Goal: Task Accomplishment & Management: Manage account settings

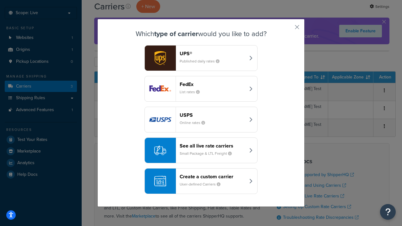
click at [201, 89] on div "FedEx List rates" at bounding box center [213, 88] width 66 height 15
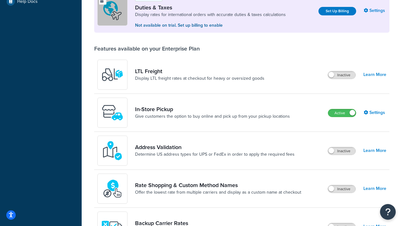
scroll to position [192, 0]
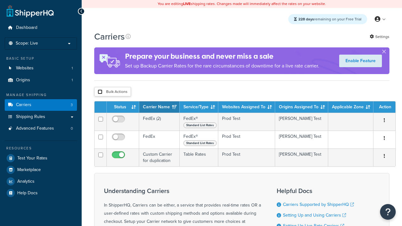
click at [100, 93] on input "checkbox" at bounding box center [100, 92] width 5 height 5
checkbox input "true"
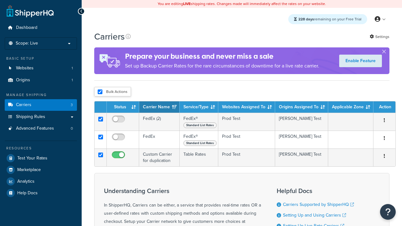
click at [0, 0] on button "Delete" at bounding box center [0, 0] width 0 height 0
